Goal: Check status: Check status

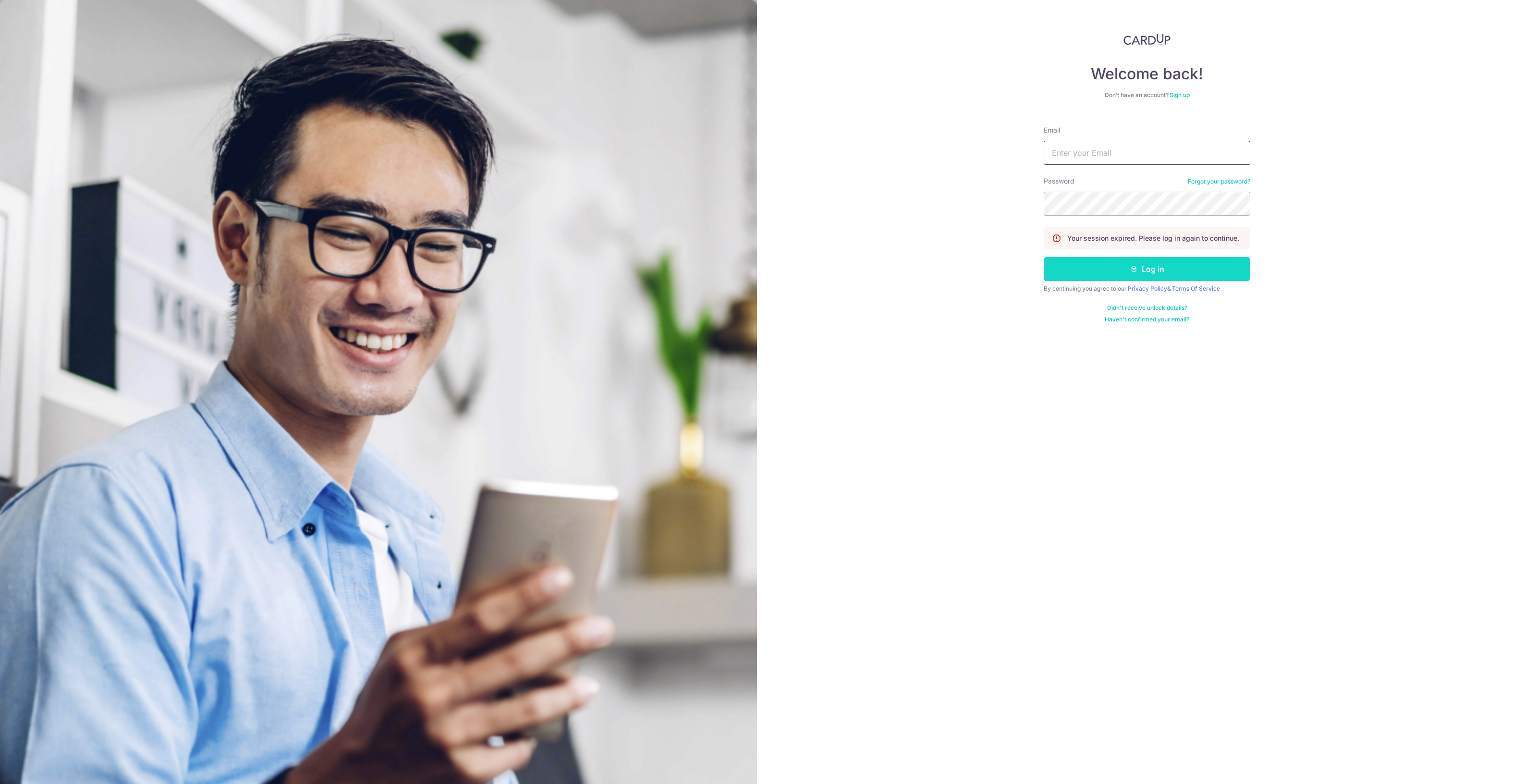
type input "[EMAIL_ADDRESS][DOMAIN_NAME]"
click at [1148, 268] on button "Log in" at bounding box center [1147, 269] width 206 height 24
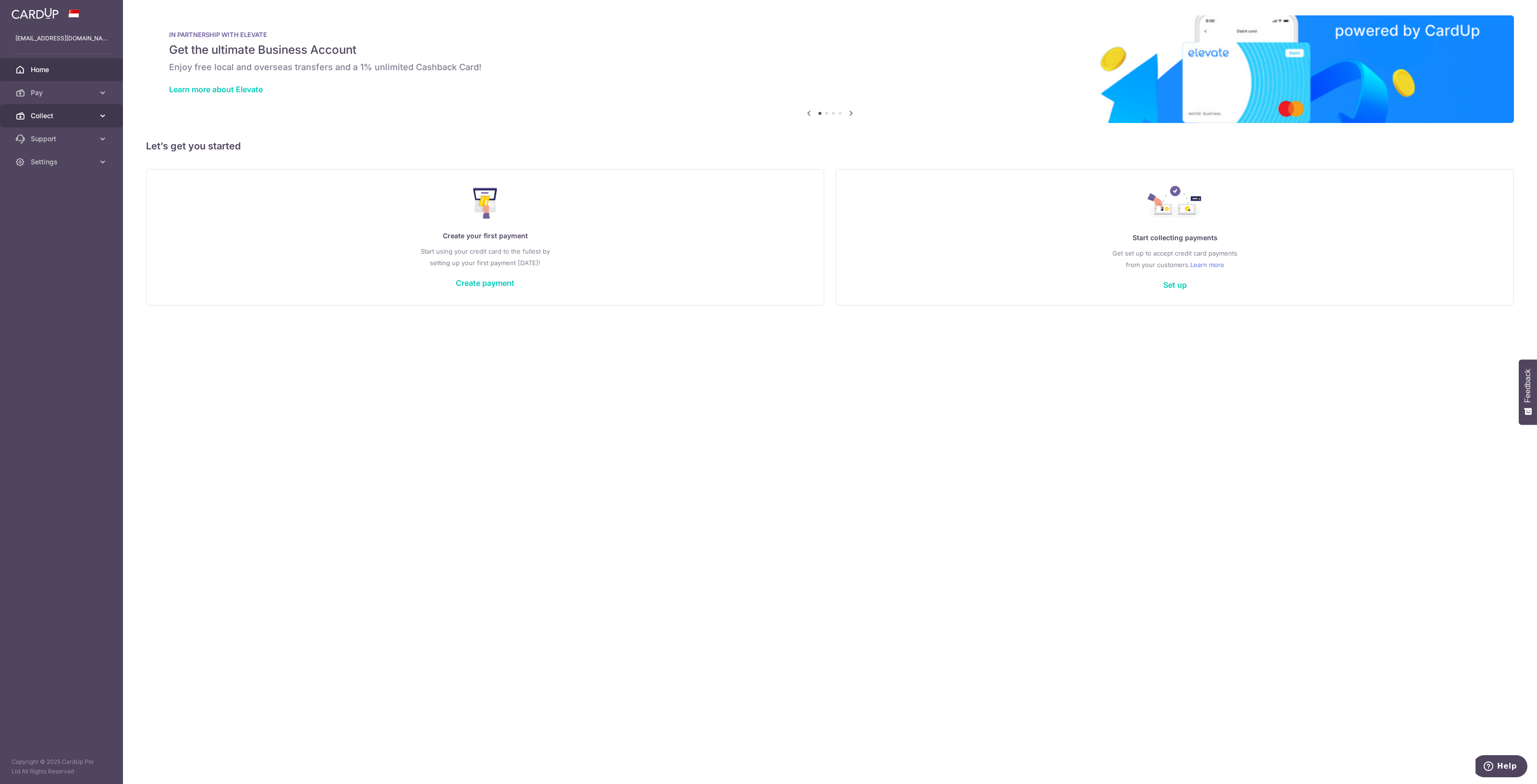
click at [41, 115] on span "Collect" at bounding box center [63, 116] width 63 height 10
click at [43, 138] on span "Dashboard" at bounding box center [63, 139] width 63 height 10
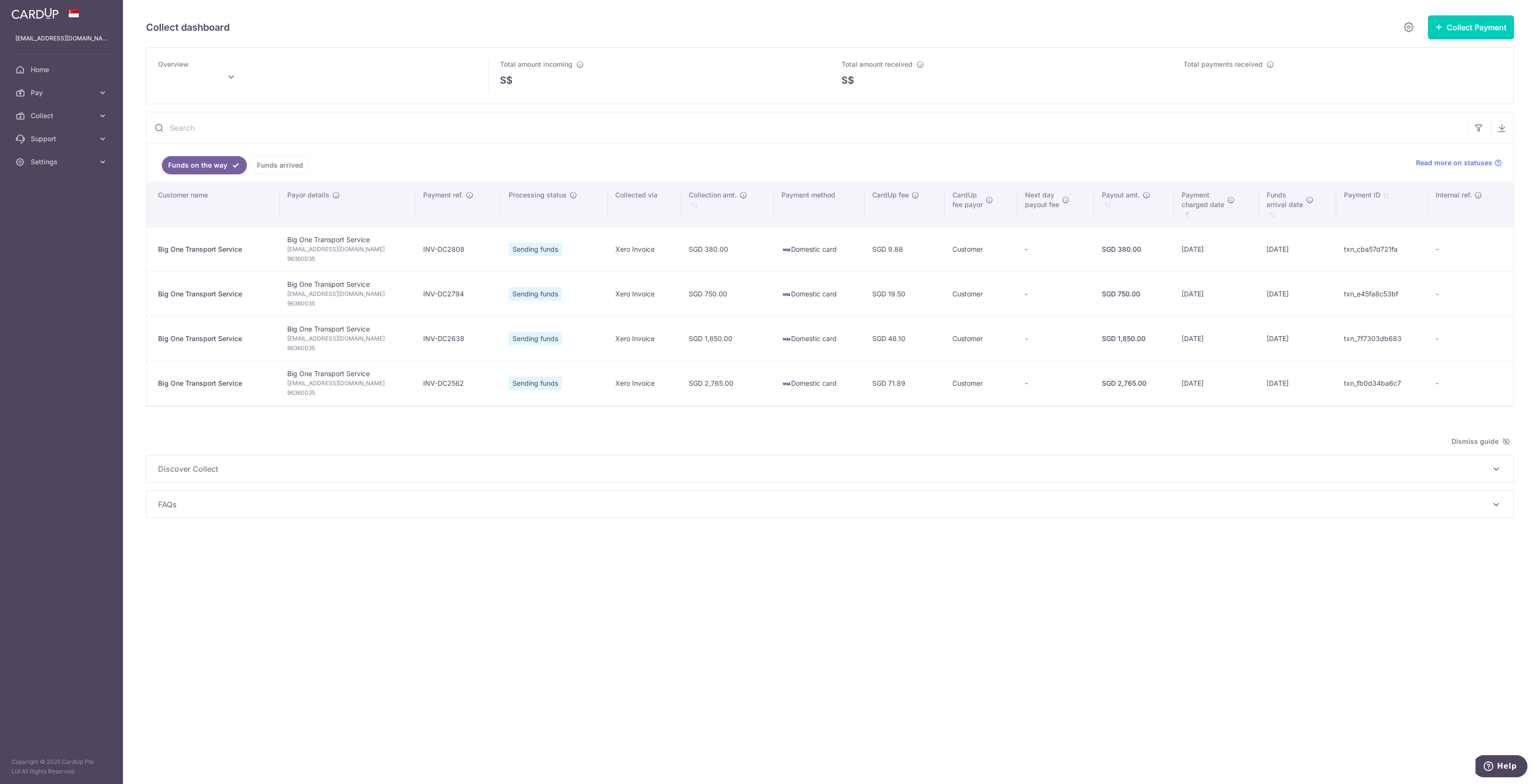
type input "[DATE]"
type input "October 2025"
type input "[DATE]"
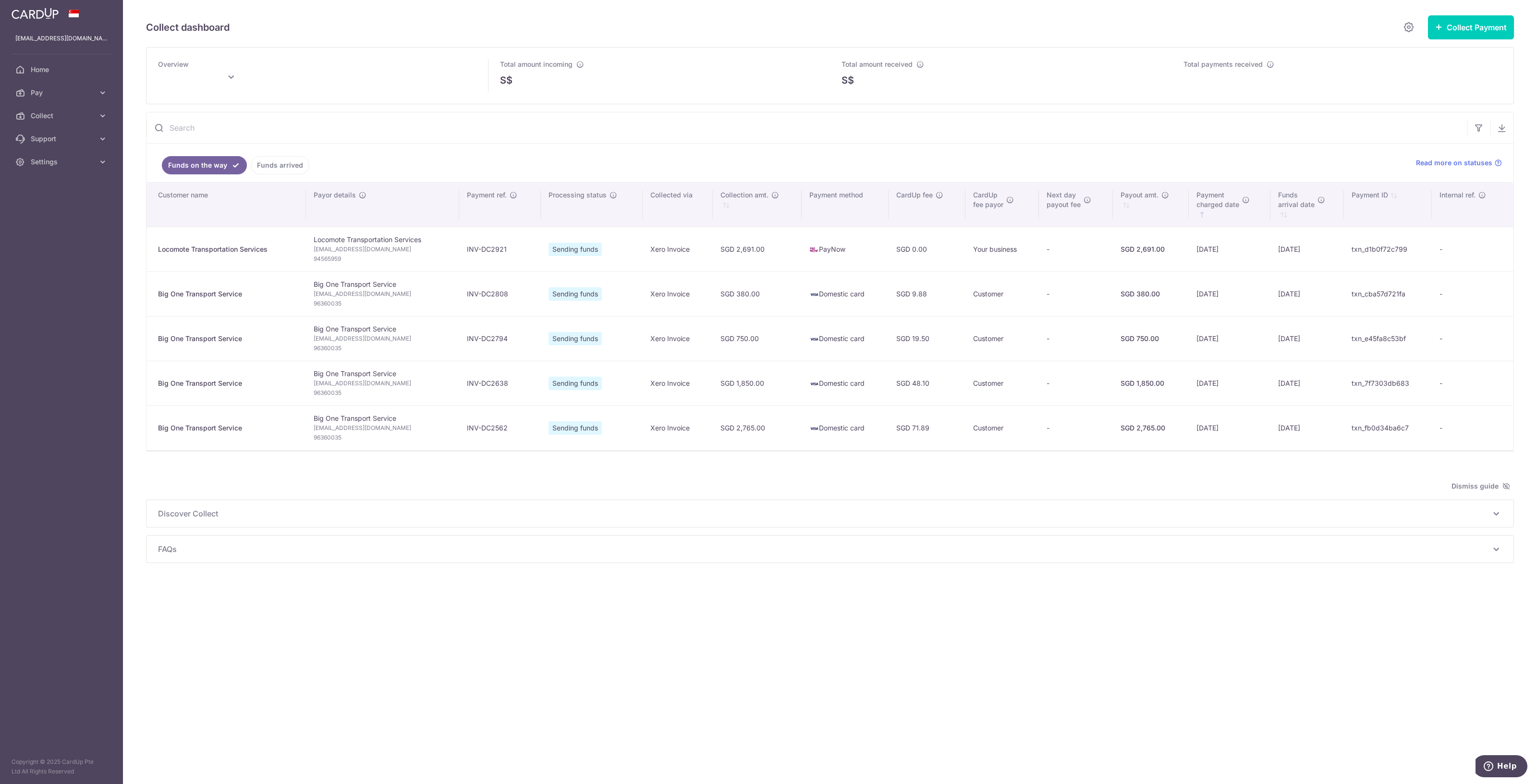
type input "[DATE]"
drag, startPoint x: 1006, startPoint y: 621, endPoint x: 1014, endPoint y: 606, distance: 17.0
click at [1006, 622] on div "Collect dashboard Collect Payment Create request to collect payments Custom Pay…" at bounding box center [830, 392] width 1414 height 784
click at [51, 63] on link "Home" at bounding box center [61, 69] width 123 height 23
